Goal: Task Accomplishment & Management: Manage account settings

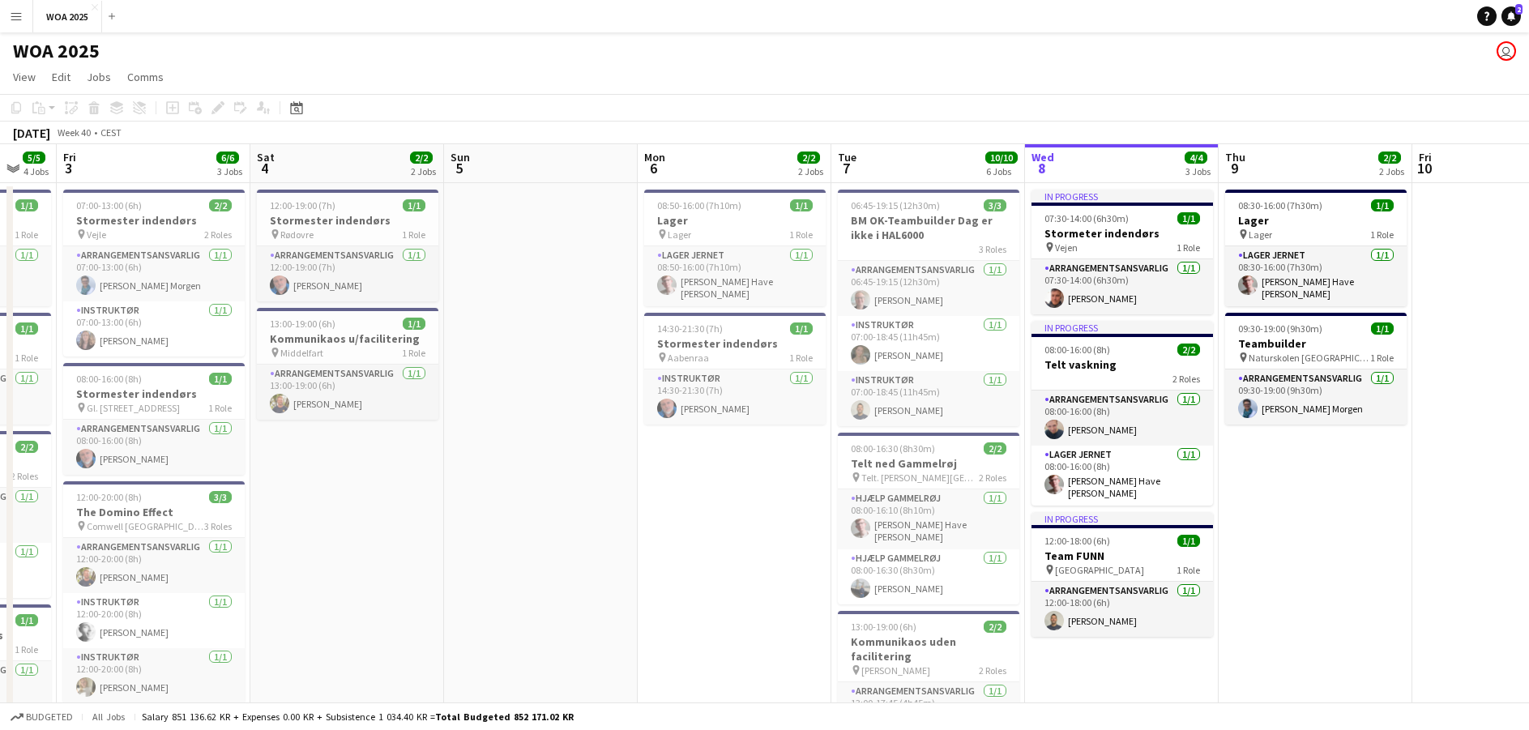
scroll to position [0, 416]
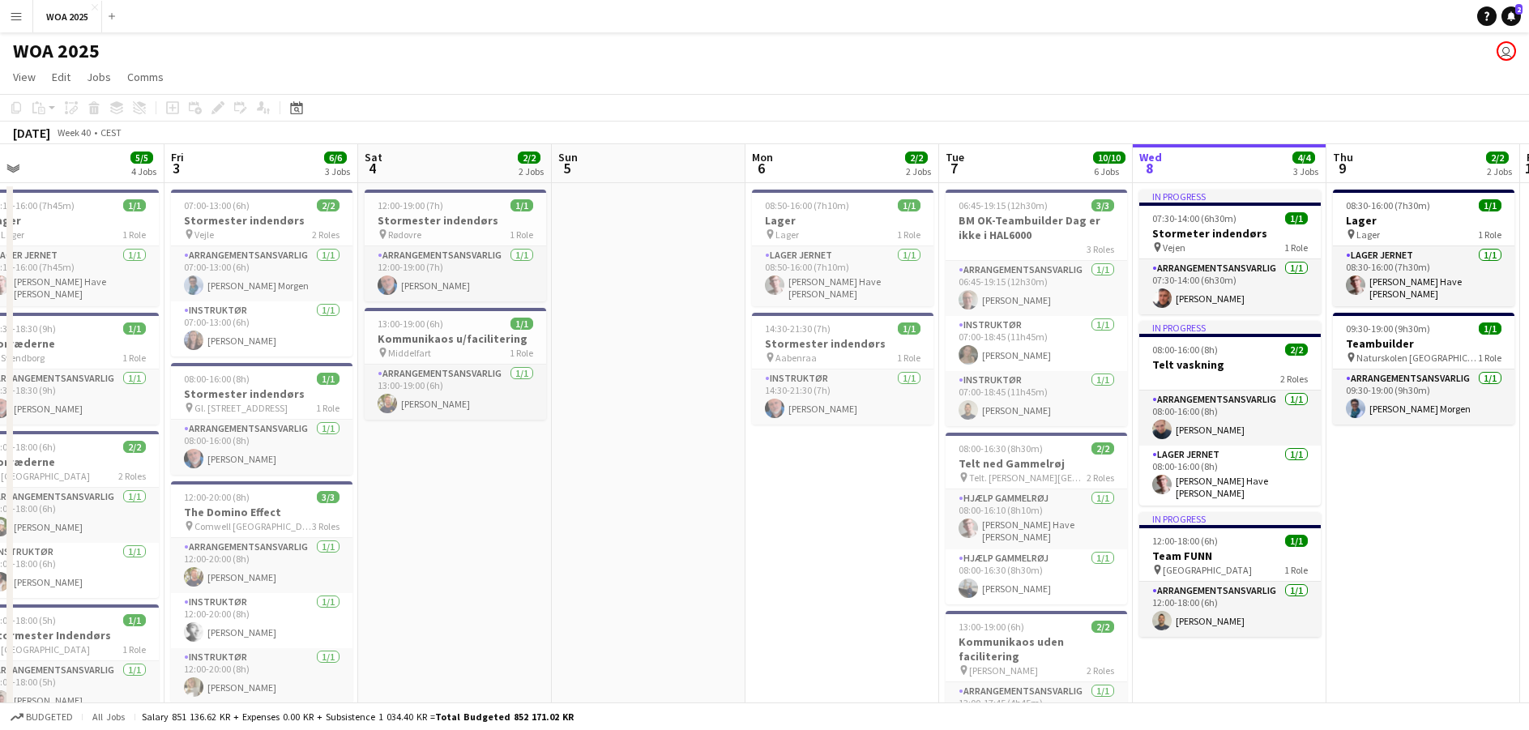
drag, startPoint x: 267, startPoint y: 674, endPoint x: 1373, endPoint y: 710, distance: 1107.2
click at [1373, 710] on app-board "WOA 2025 user View Day view expanded Day view collapsed Month view Date picker …" at bounding box center [764, 620] width 1529 height 1177
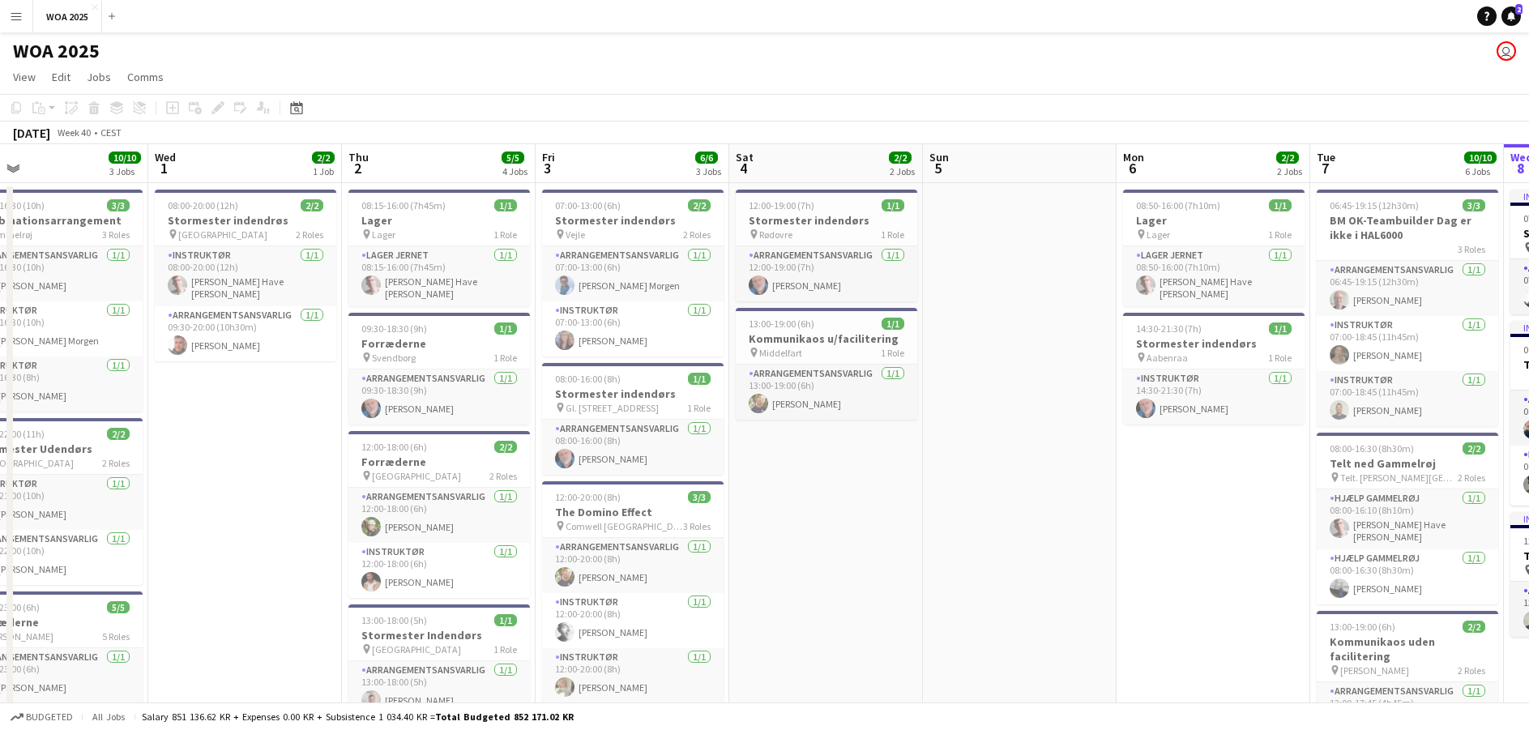
scroll to position [0, 372]
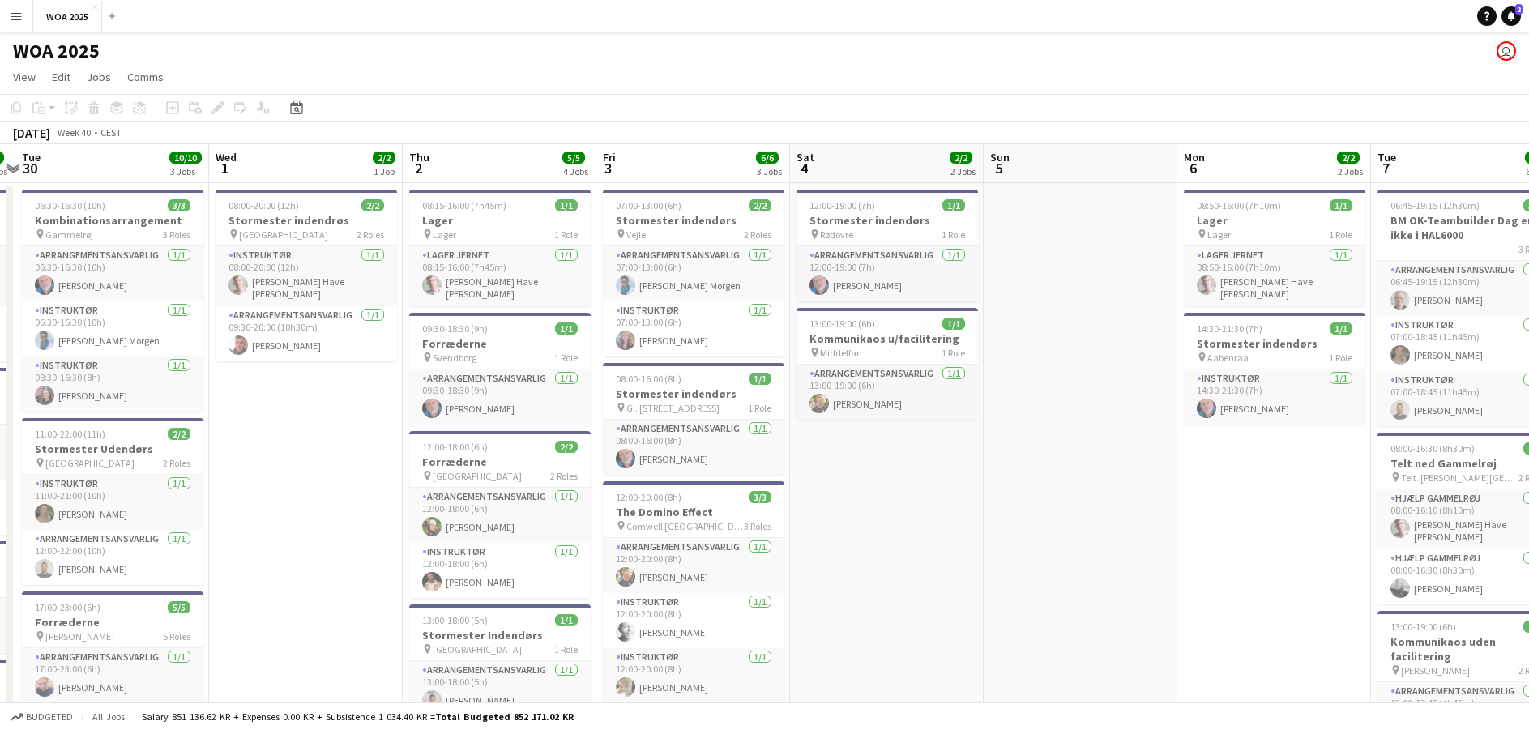
drag, startPoint x: 443, startPoint y: 548, endPoint x: 875, endPoint y: 562, distance: 432.0
click at [875, 562] on app-calendar-viewport "Sun 28 Mon 29 6/6 4 Jobs Tue 30 10/10 3 Jobs Wed 1 2/2 1 Job Thu 2 5/5 4 Jobs F…" at bounding box center [764, 663] width 1529 height 1038
click at [663, 503] on app-job-card "12:00-20:00 (8h) 3/3 The Domino Effect pin Comwell Århus 3 Roles Arrangementsan…" at bounding box center [693, 592] width 181 height 222
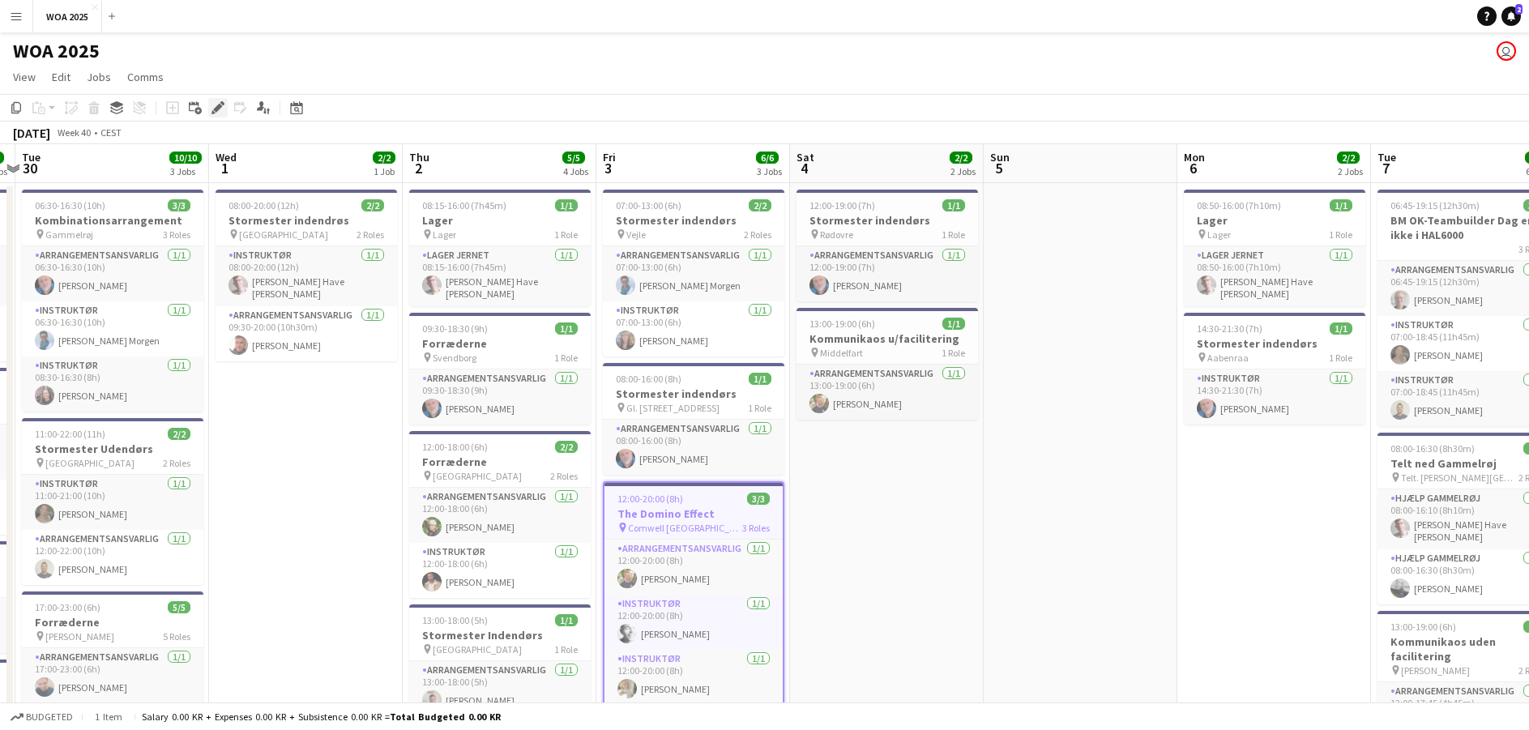
click at [214, 110] on icon at bounding box center [217, 108] width 9 height 9
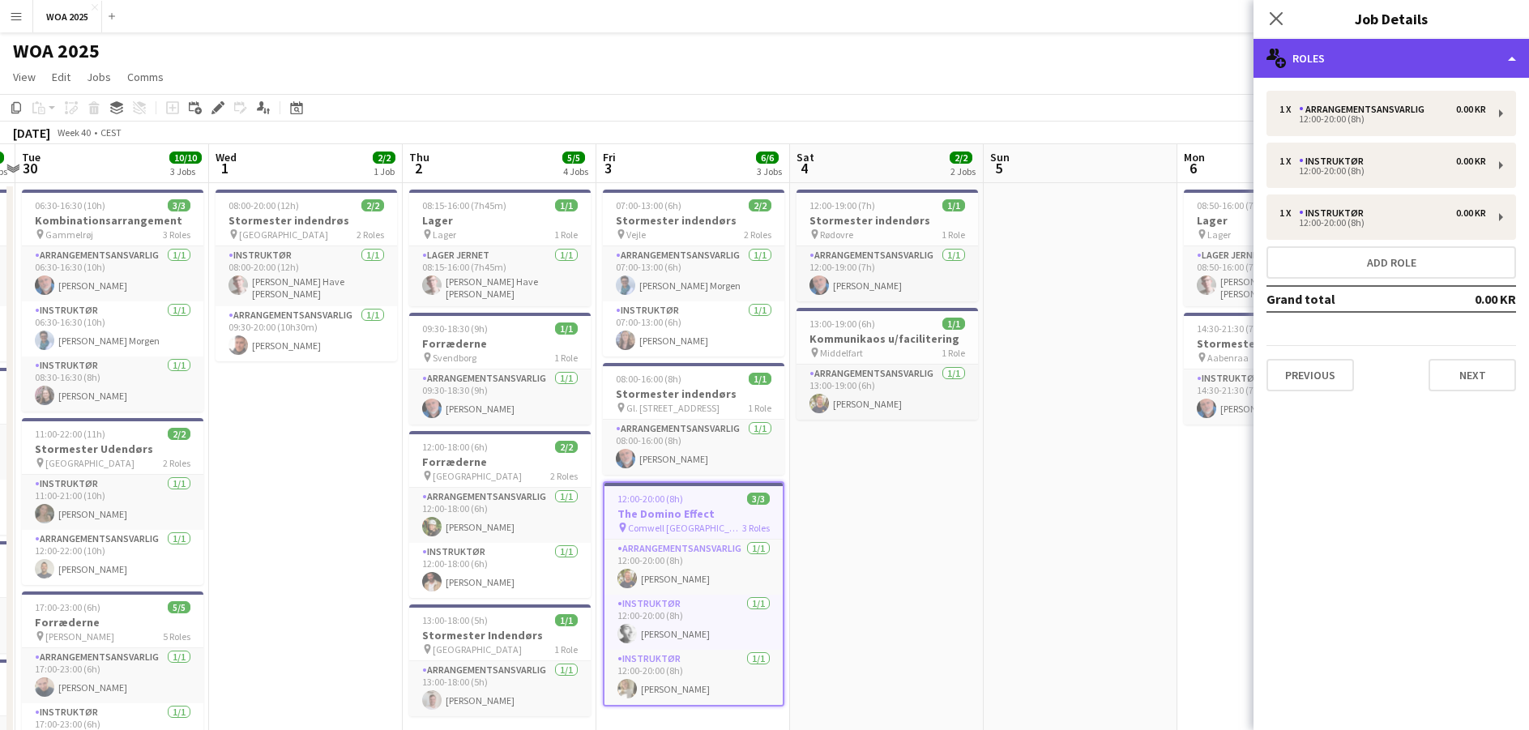
click at [1408, 55] on div "multiple-users-add Roles" at bounding box center [1390, 58] width 275 height 39
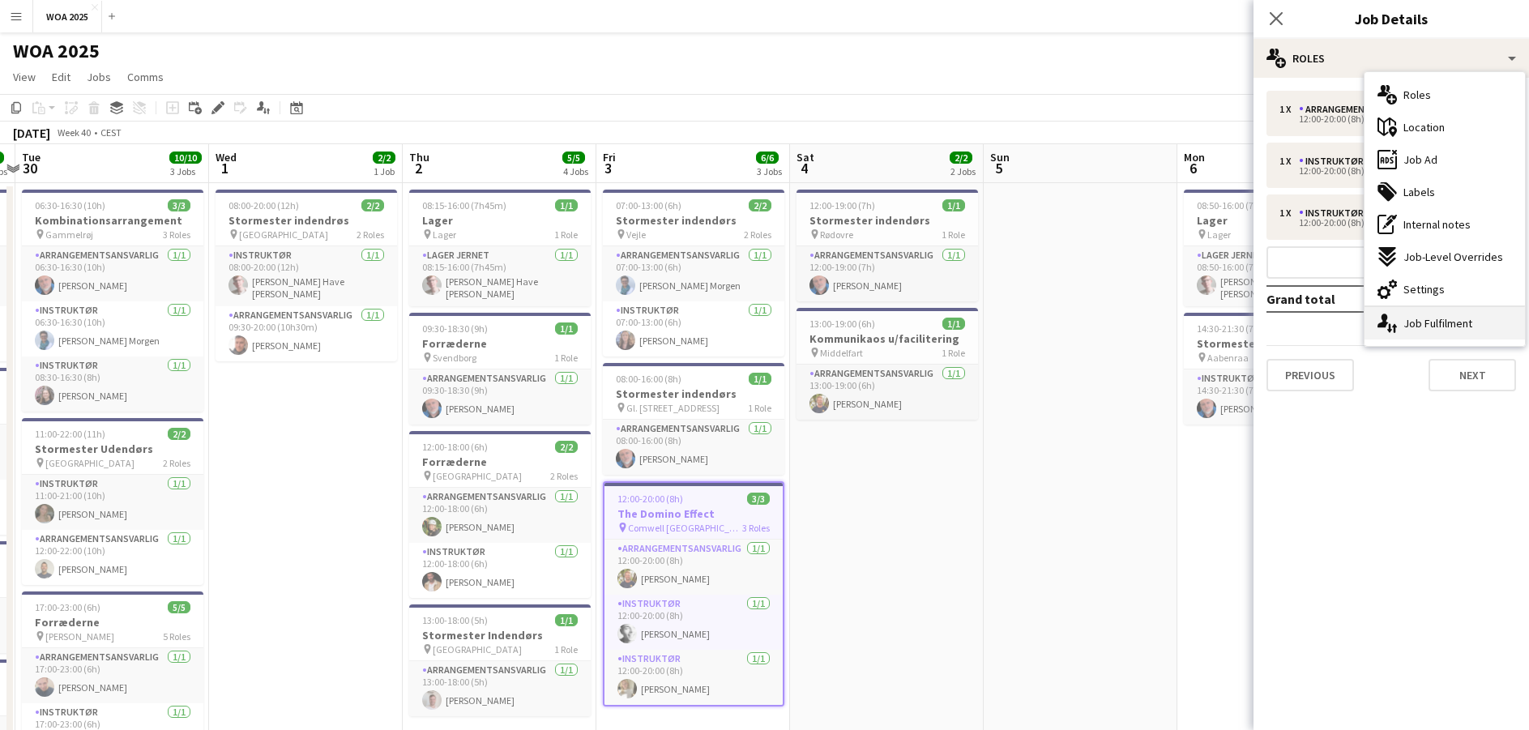
click at [1418, 331] on div "single-neutral-actions-up-down Job Fulfilment" at bounding box center [1444, 323] width 160 height 32
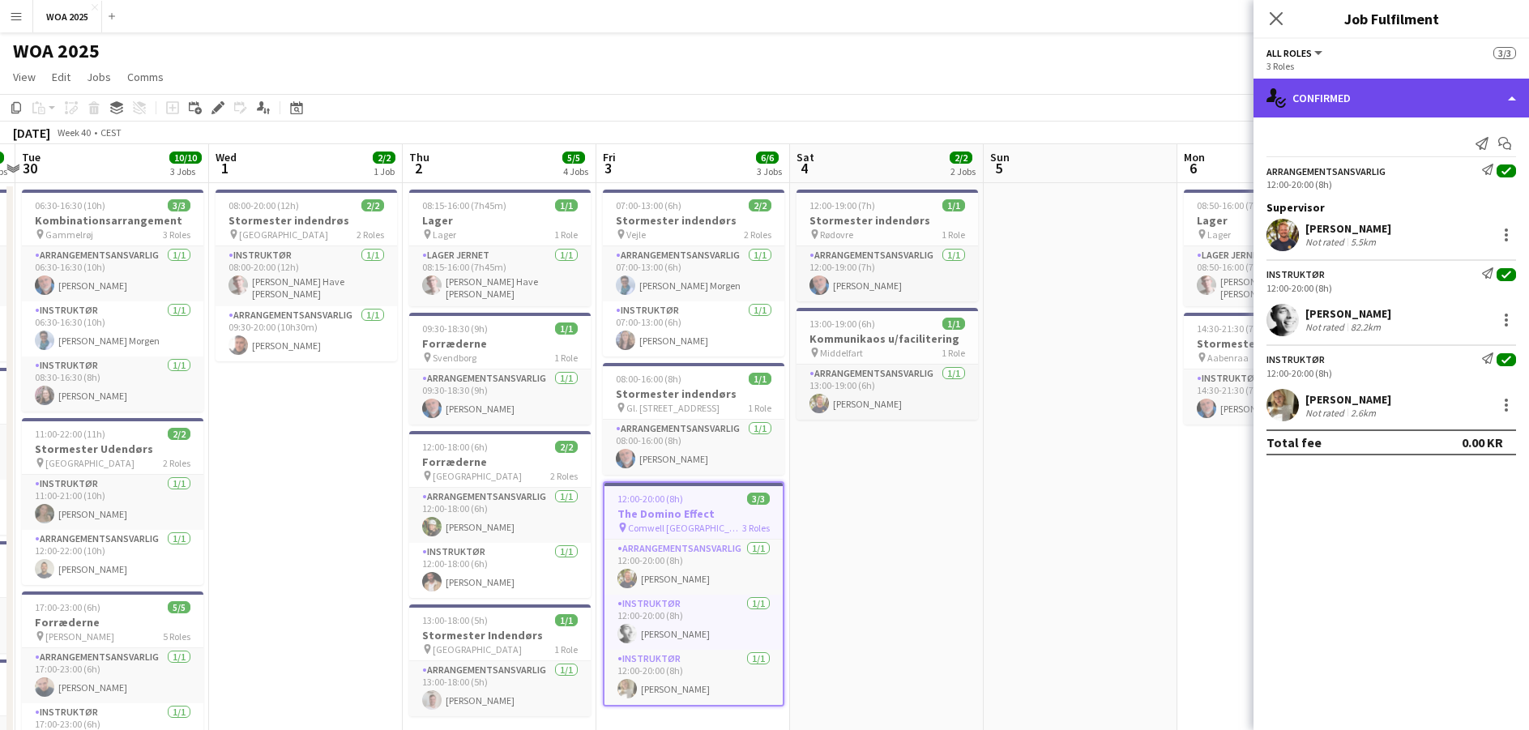
click at [1408, 98] on div "single-neutral-actions-check-2 Confirmed" at bounding box center [1390, 98] width 275 height 39
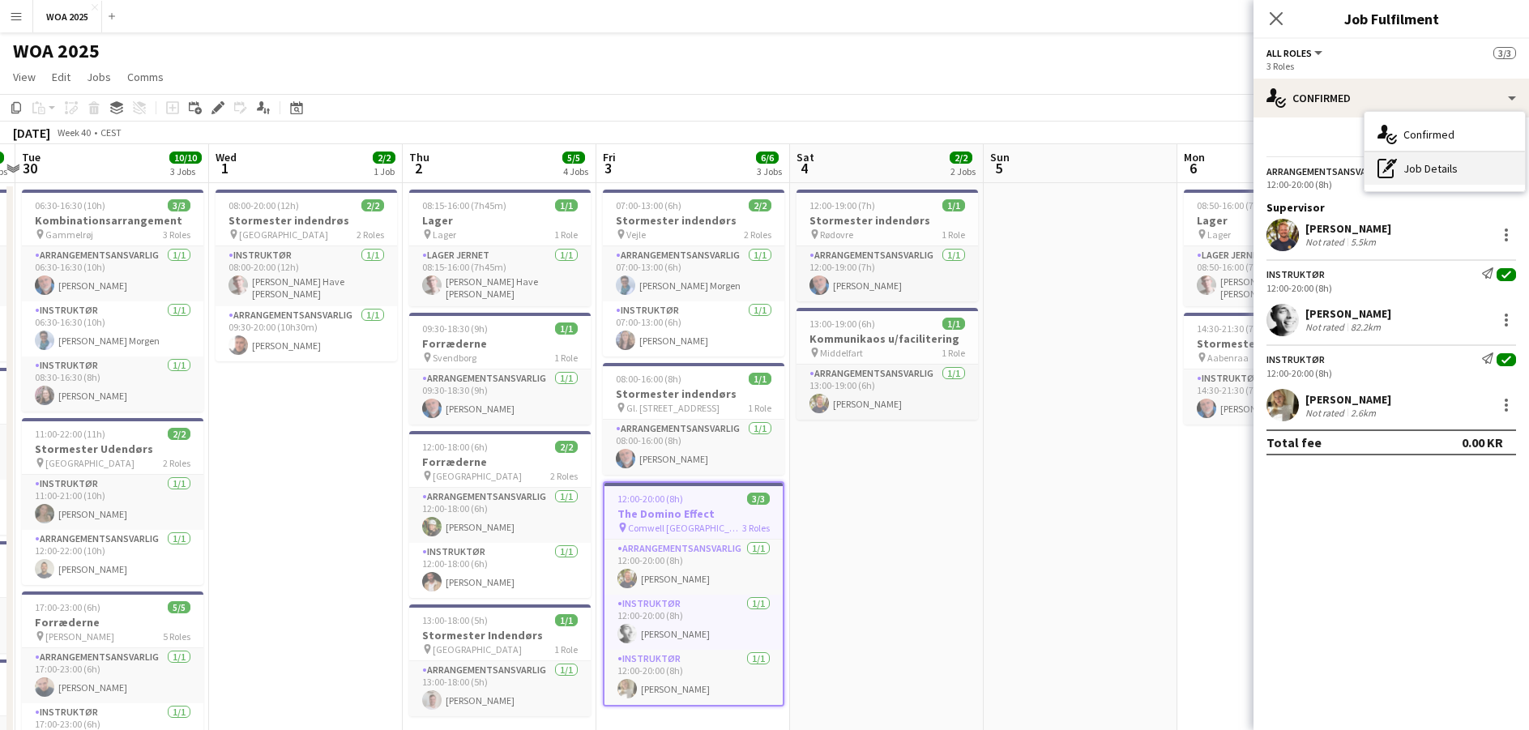
click at [1393, 177] on icon at bounding box center [1385, 168] width 16 height 19
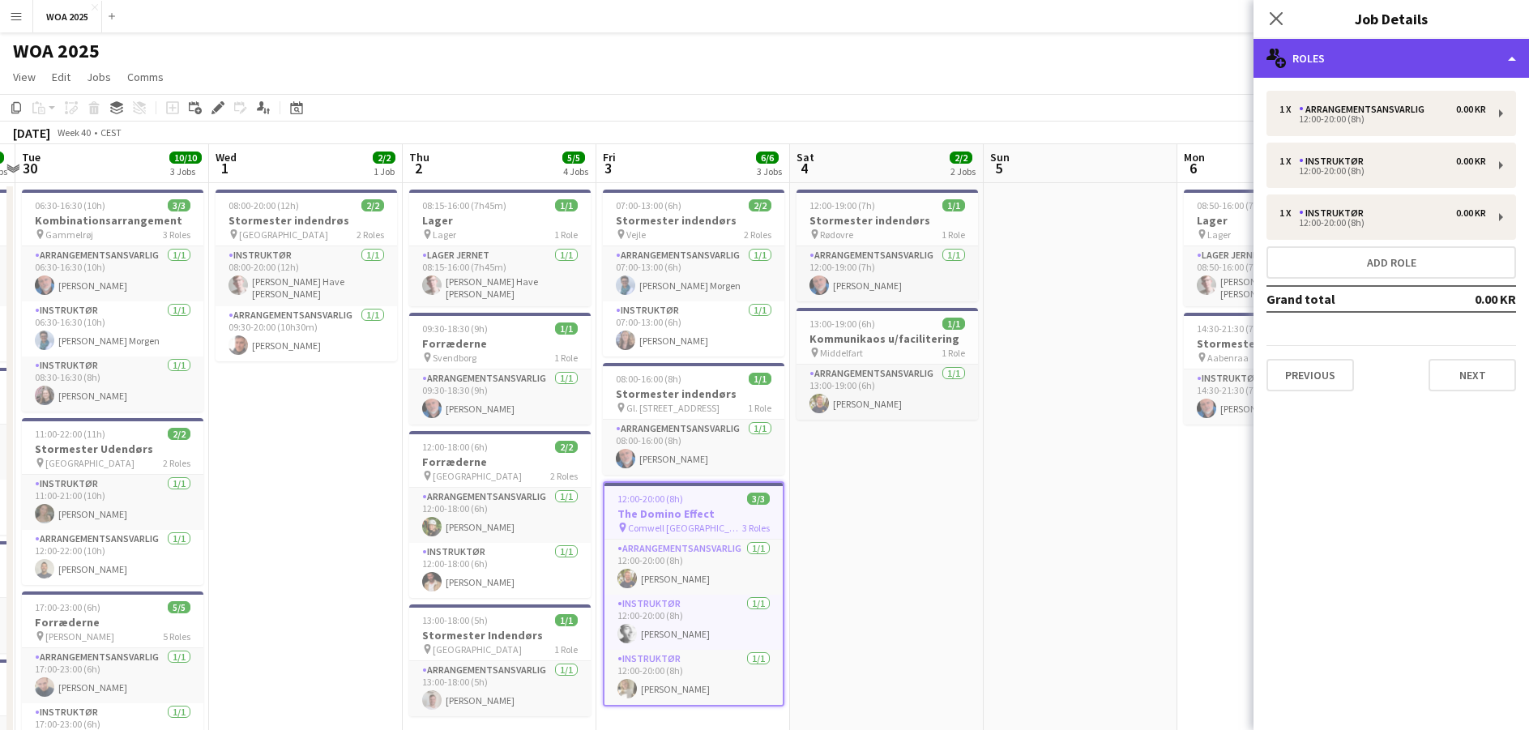
click at [1416, 47] on div "multiple-users-add Roles" at bounding box center [1390, 58] width 275 height 39
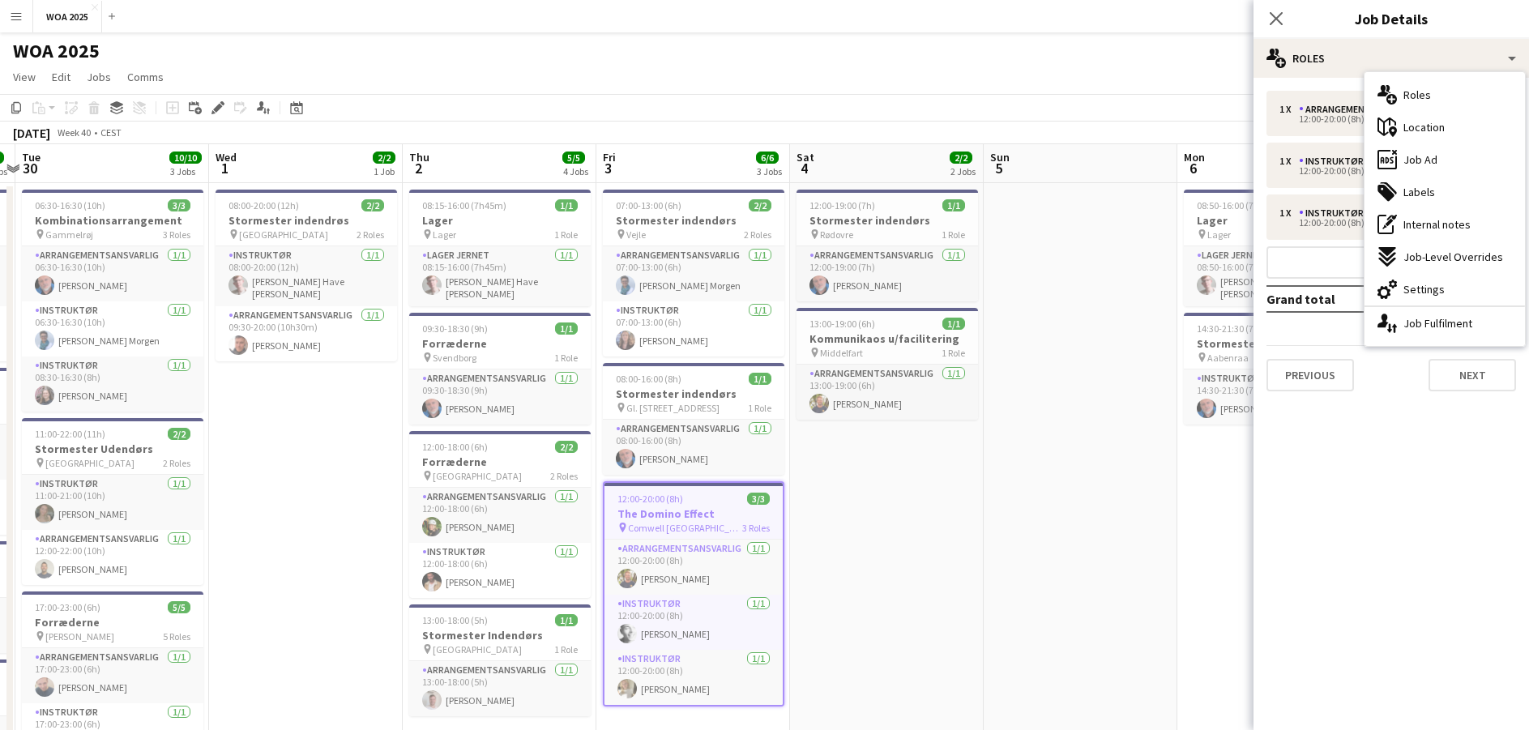
click at [1350, 467] on mat-expansion-panel "pencil3 General details 1 x Arrangementsansvarlig 0.00 KR 12:00-20:00 (8h) 1 x …" at bounding box center [1390, 404] width 275 height 652
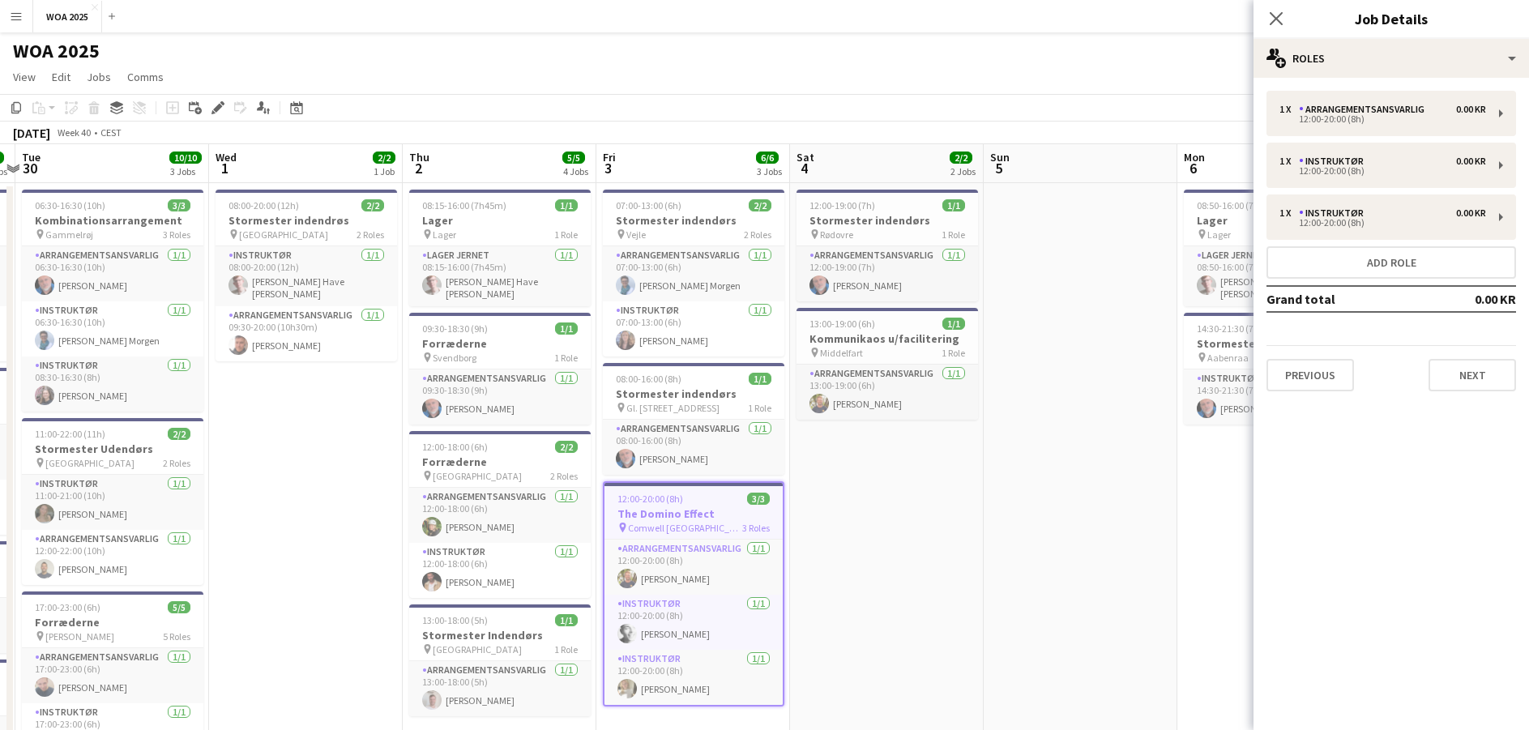
click at [664, 509] on h3 "The Domino Effect" at bounding box center [693, 513] width 178 height 15
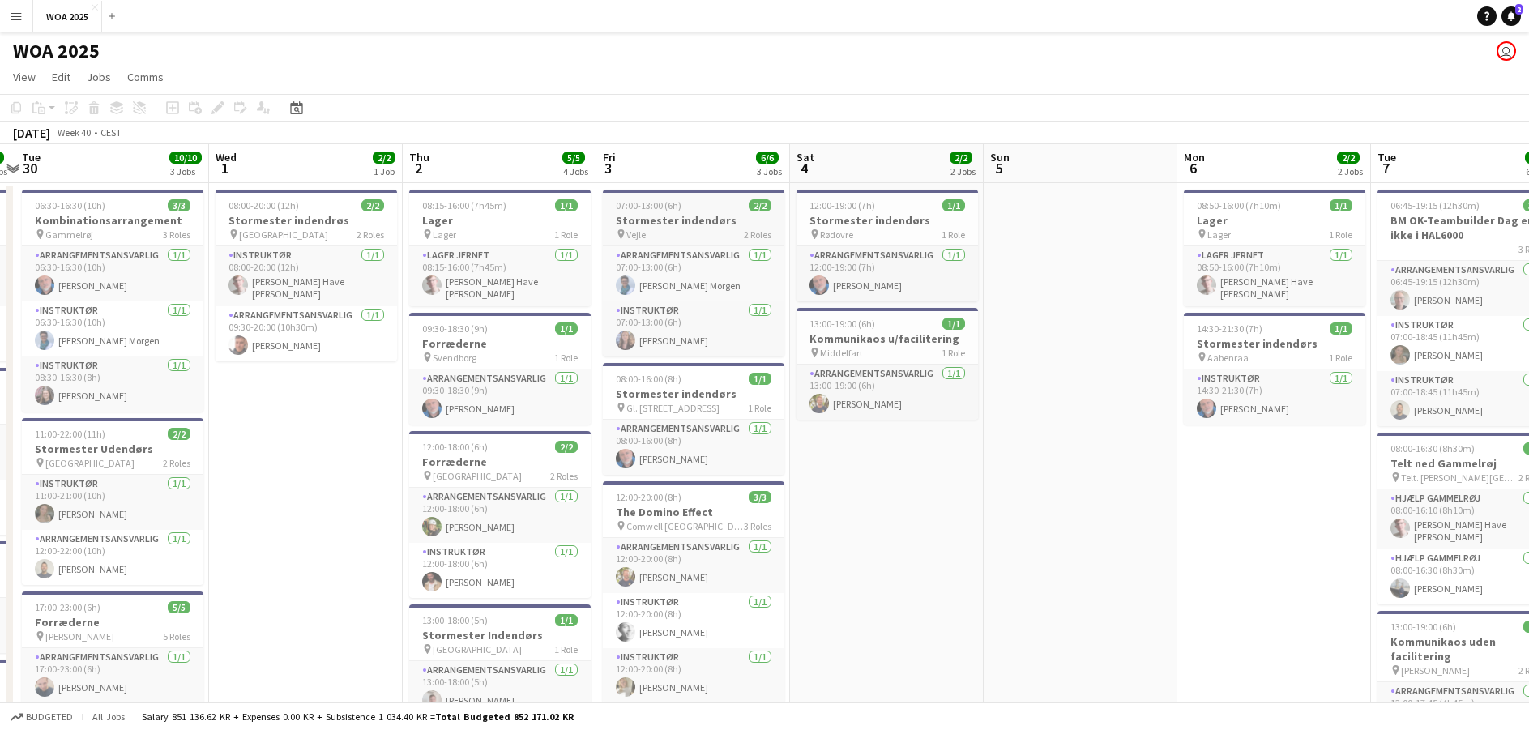
click at [665, 204] on span "07:00-13:00 (6h)" at bounding box center [649, 205] width 66 height 12
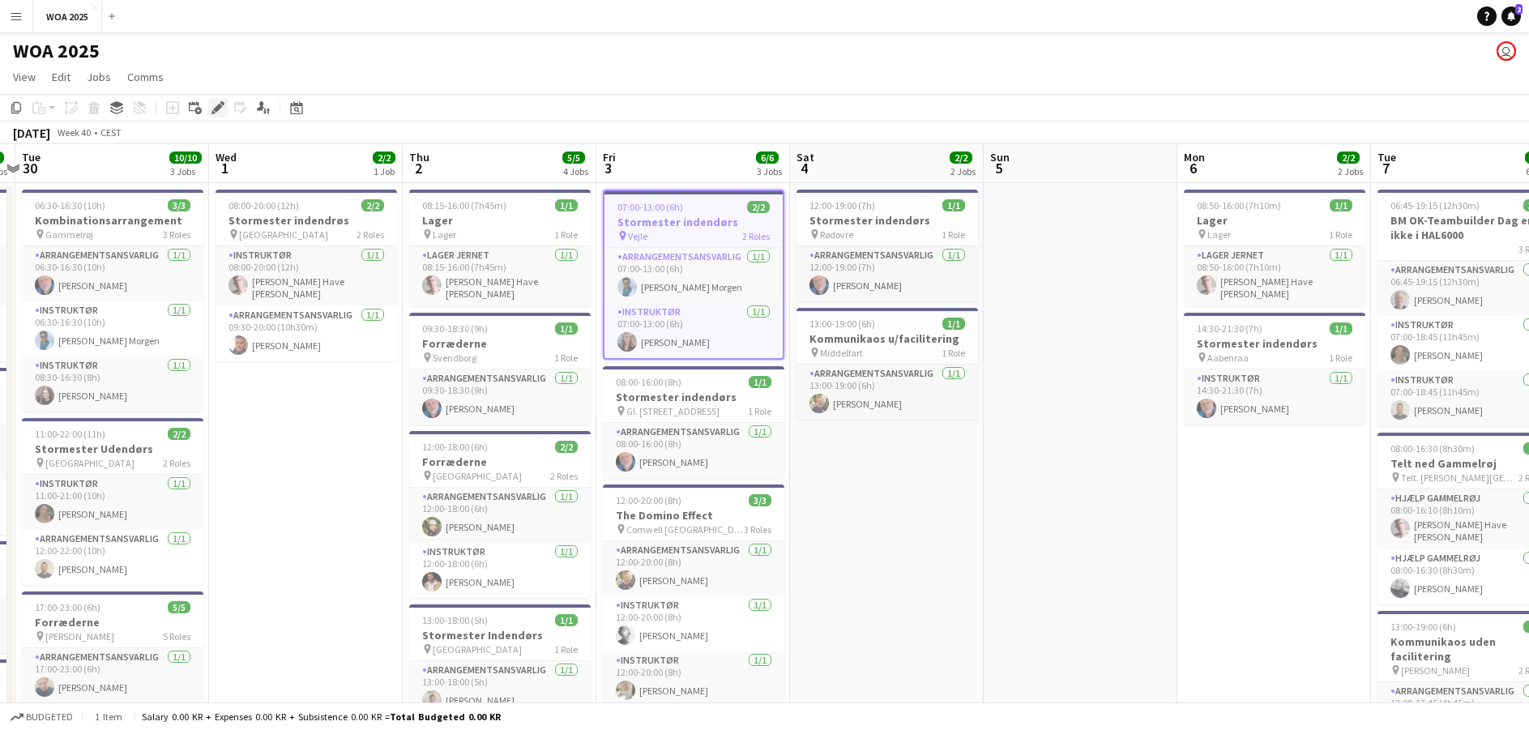
click at [219, 109] on icon at bounding box center [217, 108] width 9 height 9
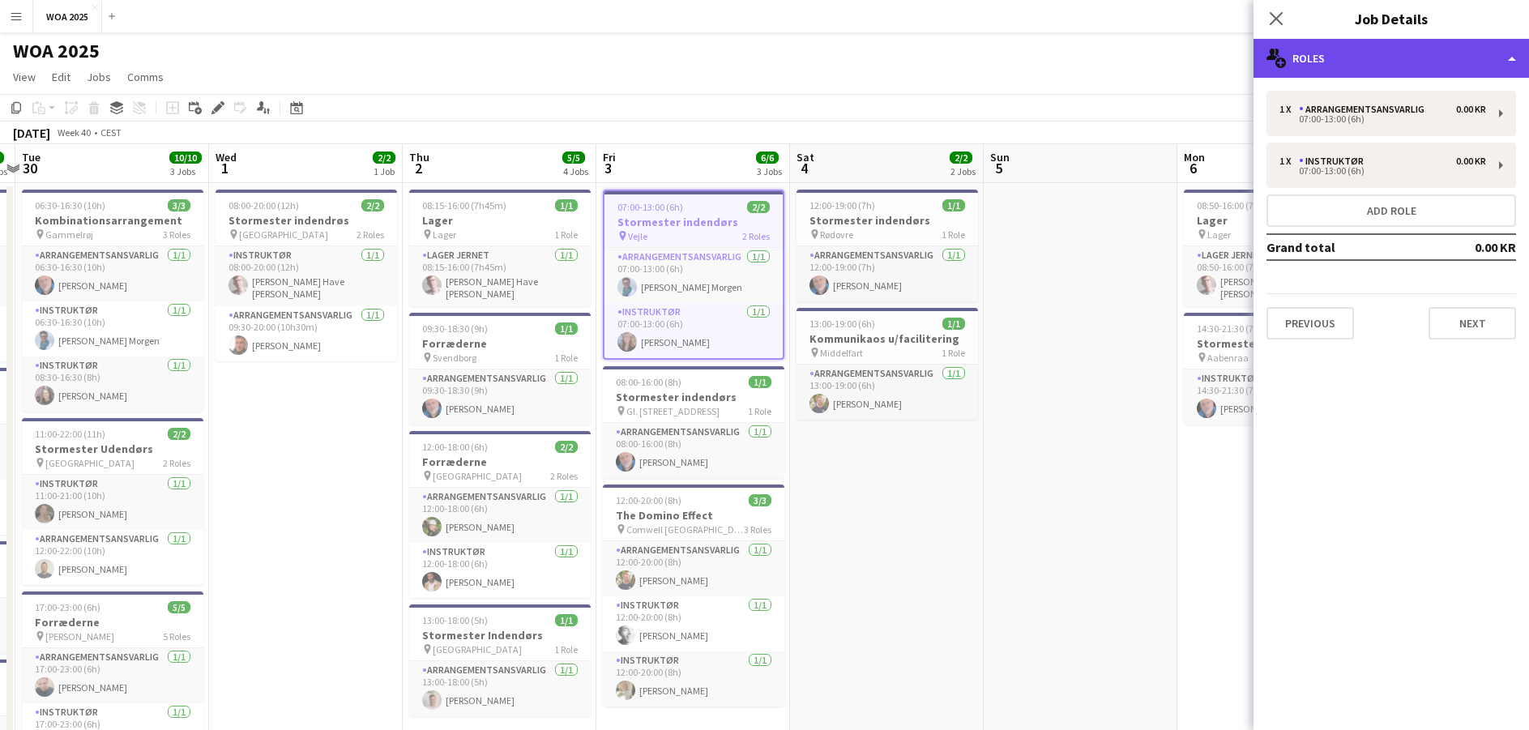
click at [1488, 52] on div "multiple-users-add Roles" at bounding box center [1390, 58] width 275 height 39
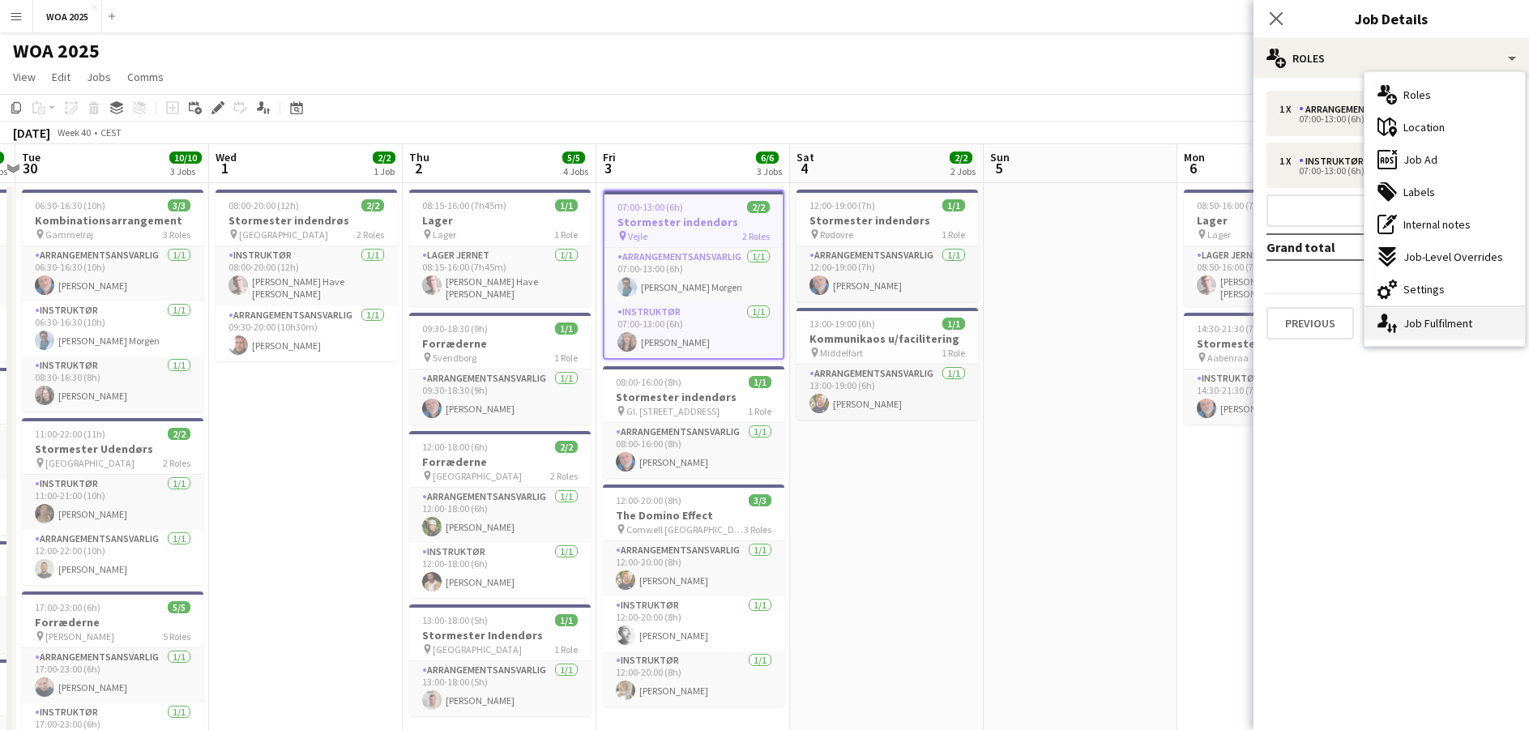
click at [1431, 318] on div "single-neutral-actions-up-down Job Fulfilment" at bounding box center [1444, 323] width 160 height 32
